Goal: Find specific page/section: Find specific page/section

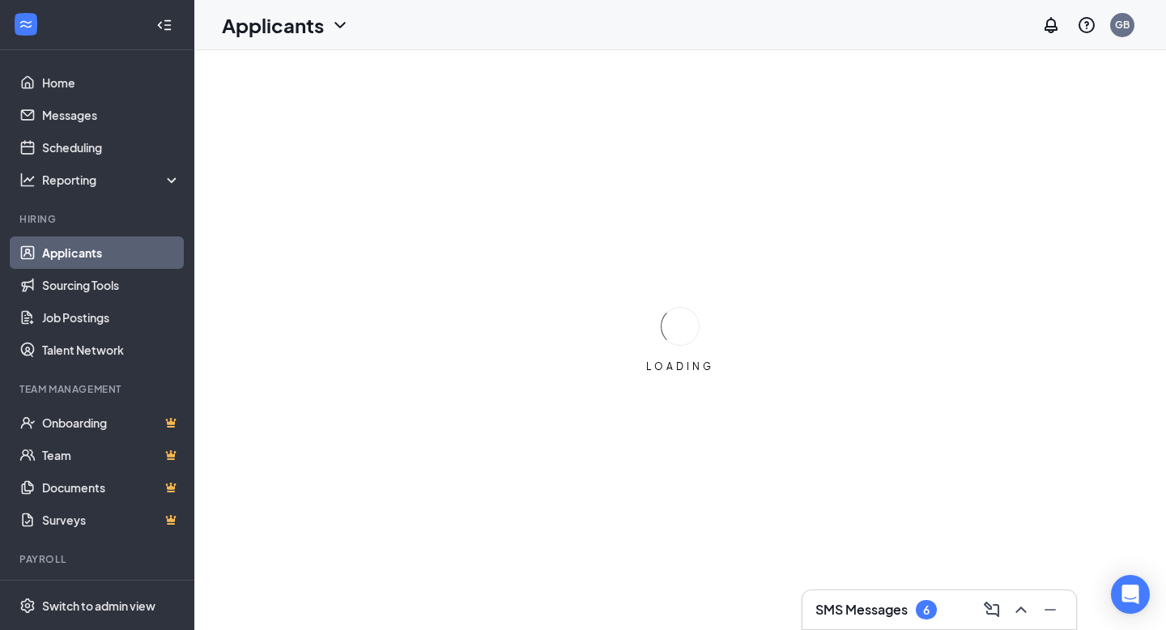
click at [337, 25] on icon "ChevronDown" at bounding box center [339, 24] width 19 height 19
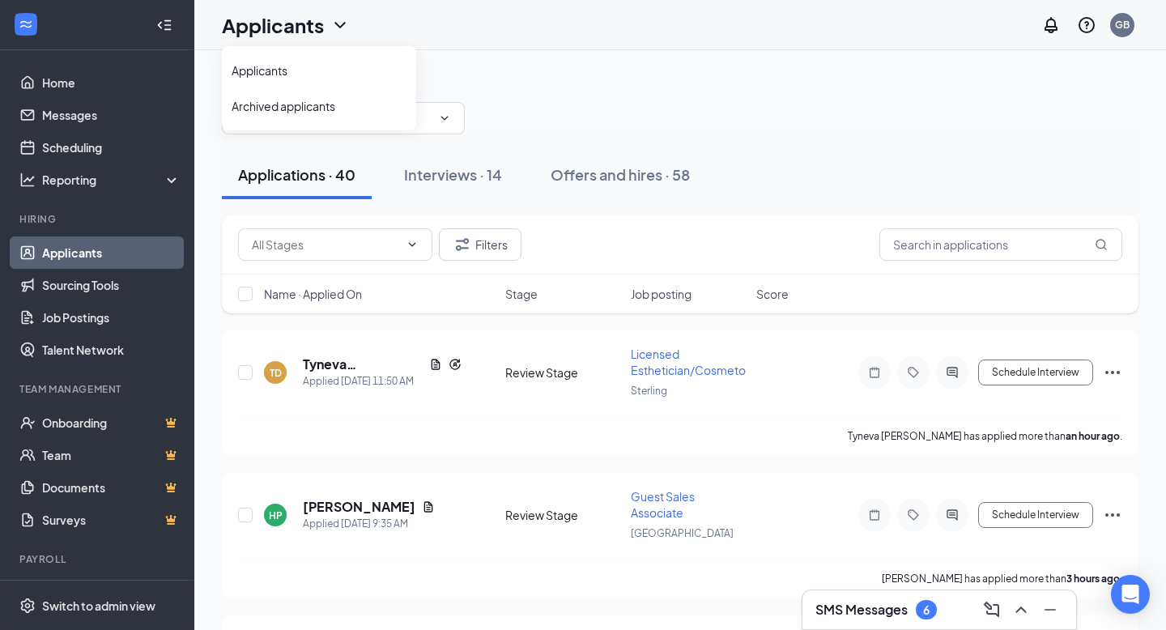
click at [438, 120] on icon "ChevronDown" at bounding box center [444, 118] width 13 height 13
click at [442, 123] on icon "ChevronDown" at bounding box center [444, 118] width 13 height 13
click at [440, 120] on icon "ChevronDown" at bounding box center [444, 118] width 13 height 13
click at [449, 125] on span at bounding box center [343, 118] width 243 height 32
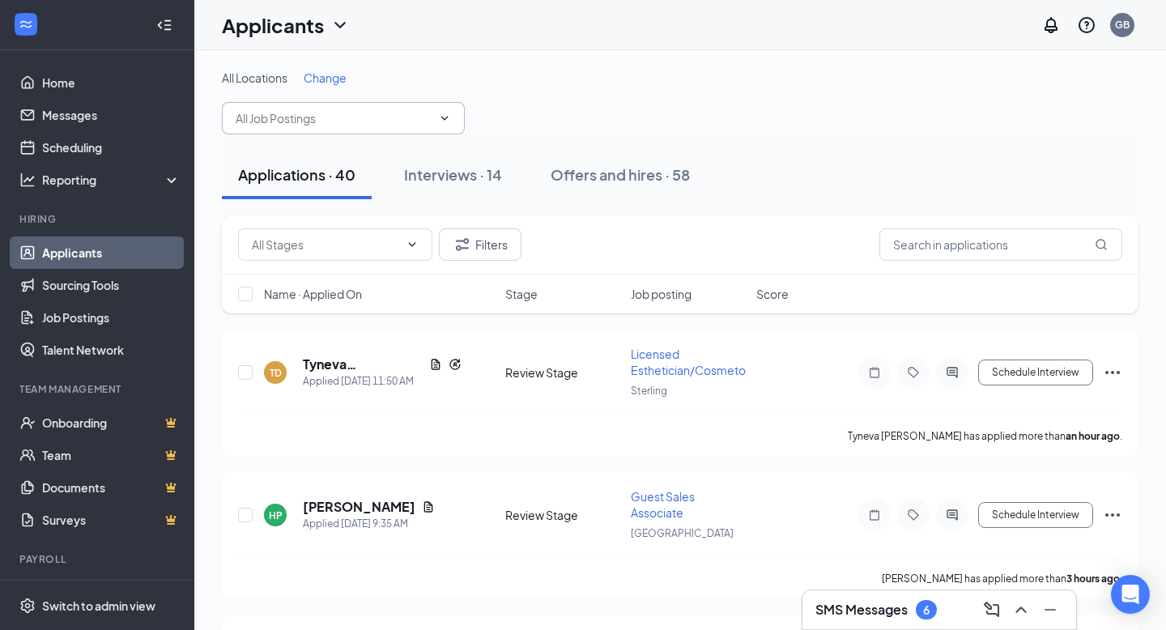
click at [440, 119] on icon "ChevronDown" at bounding box center [444, 118] width 13 height 13
drag, startPoint x: 335, startPoint y: 77, endPoint x: 363, endPoint y: 83, distance: 28.3
click at [362, 83] on div "All Locations Change" at bounding box center [680, 78] width 916 height 16
click at [416, 89] on div "All Locations Change" at bounding box center [680, 102] width 916 height 65
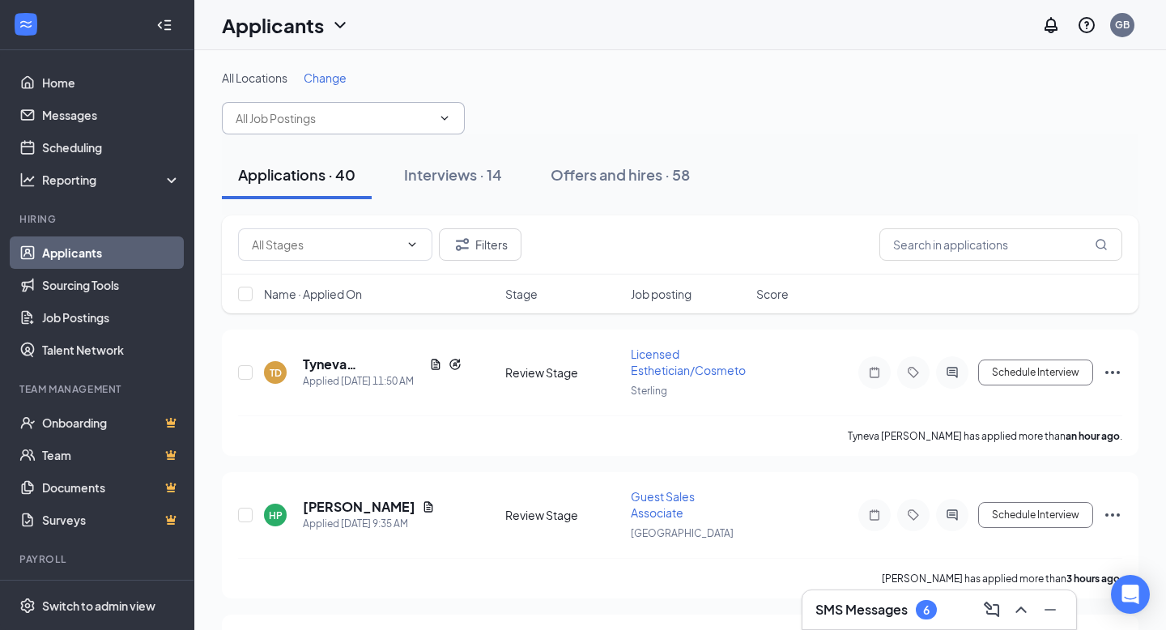
click at [448, 119] on icon "ChevronDown" at bounding box center [444, 118] width 13 height 13
click at [448, 120] on icon "ChevronDown" at bounding box center [444, 118] width 13 height 13
click at [319, 78] on span "Change" at bounding box center [325, 77] width 43 height 15
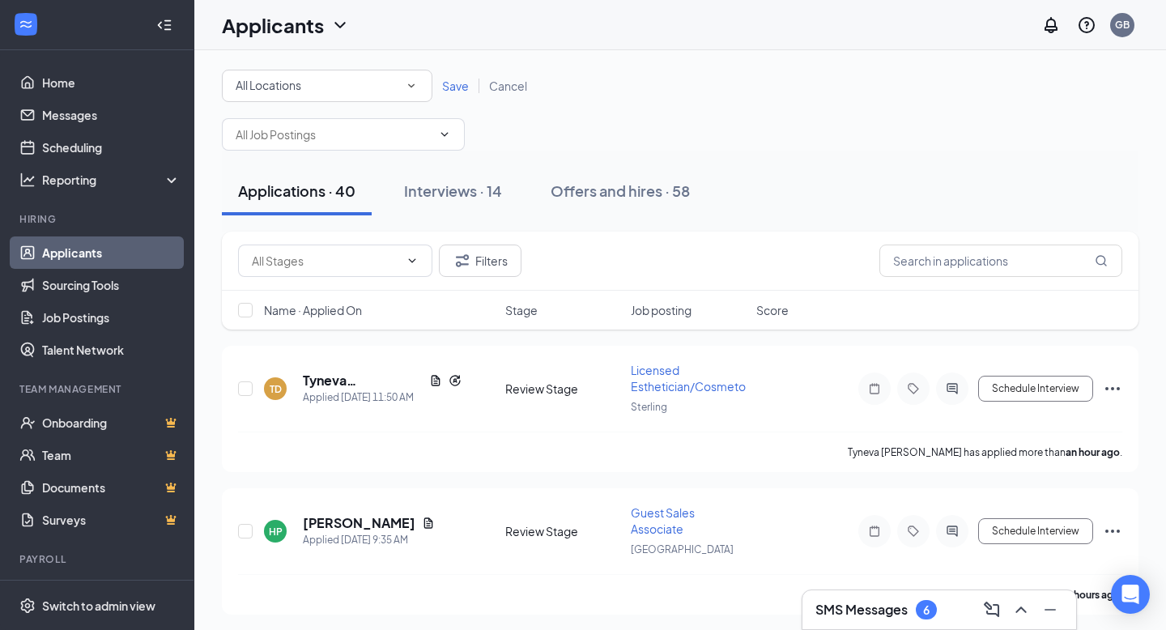
click at [409, 88] on icon "SmallChevronDown" at bounding box center [411, 86] width 15 height 15
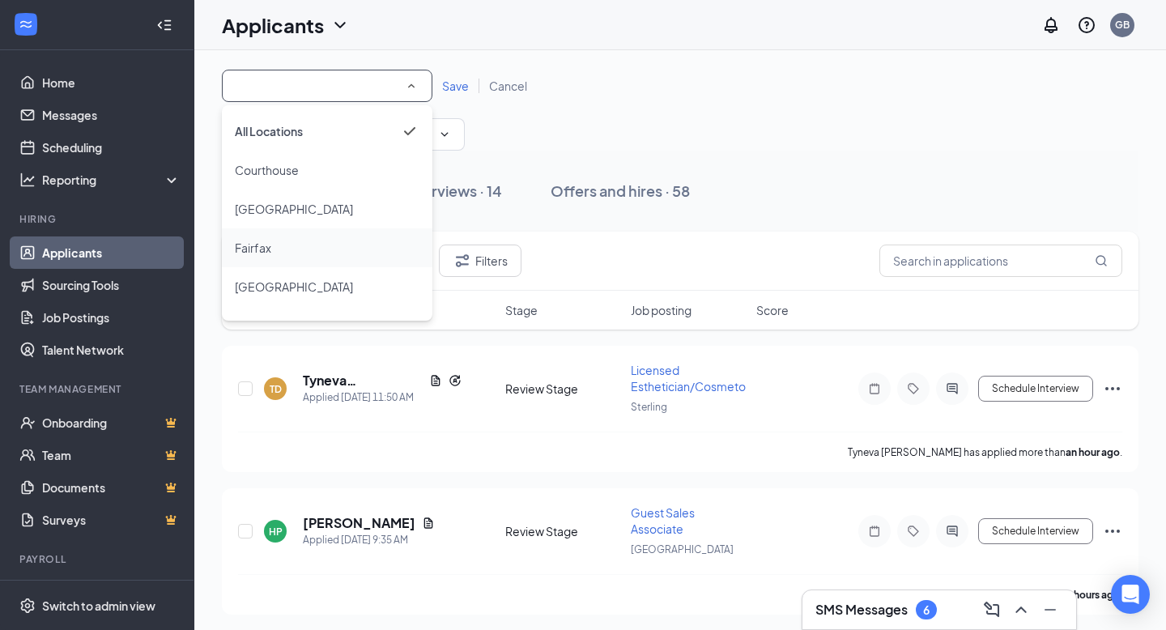
scroll to position [70, 0]
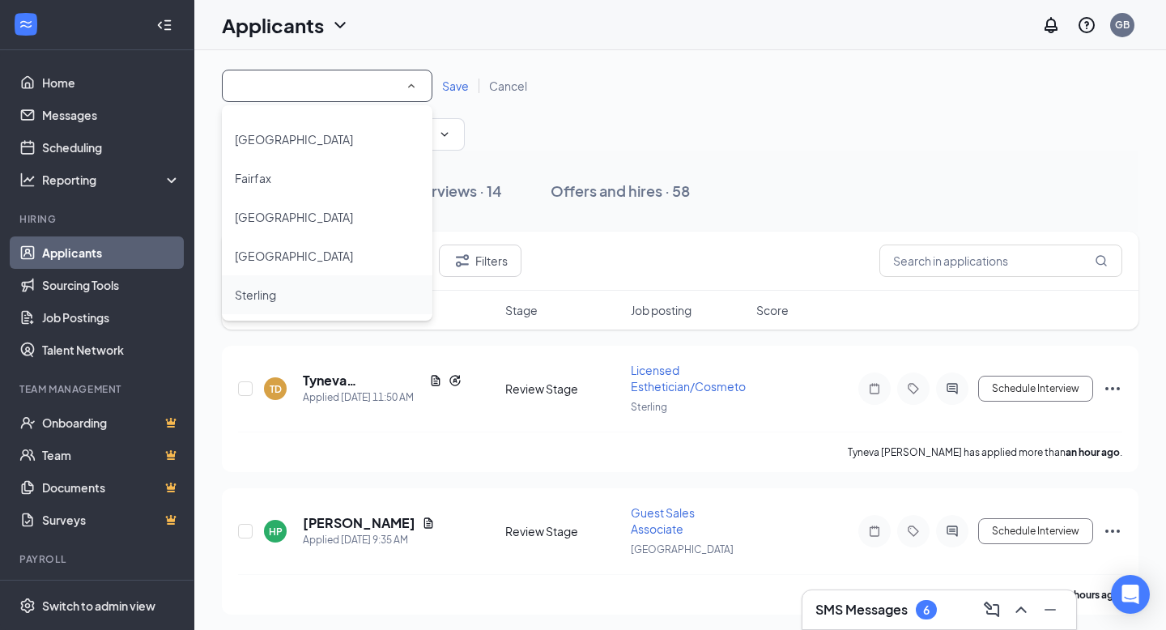
click at [280, 296] on div "Sterling" at bounding box center [327, 294] width 185 height 19
